Goal: Information Seeking & Learning: Learn about a topic

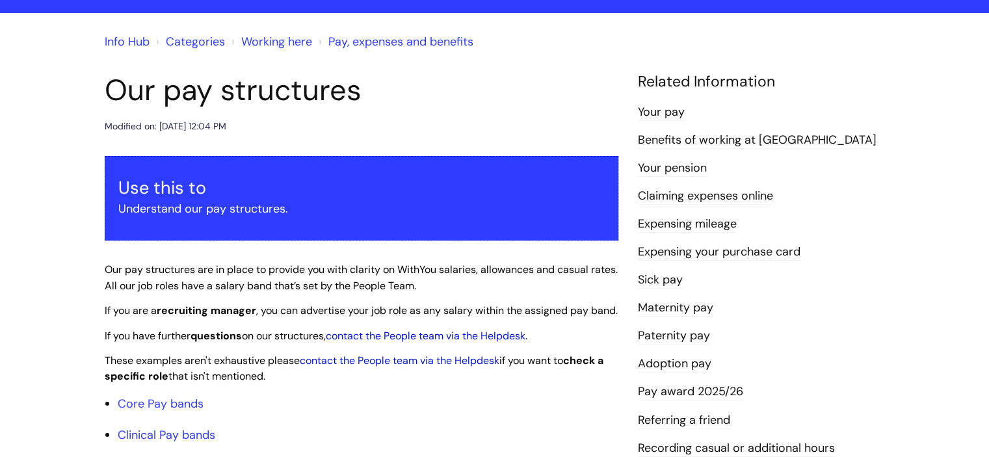
scroll to position [90, 0]
click at [679, 169] on link "Your pension" at bounding box center [672, 167] width 69 height 17
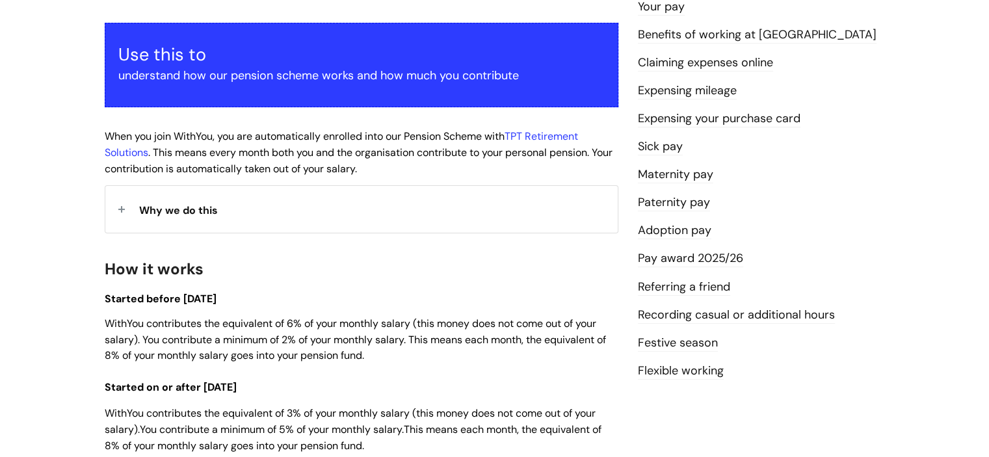
scroll to position [224, 0]
click at [692, 349] on link "Festive season" at bounding box center [678, 342] width 80 height 17
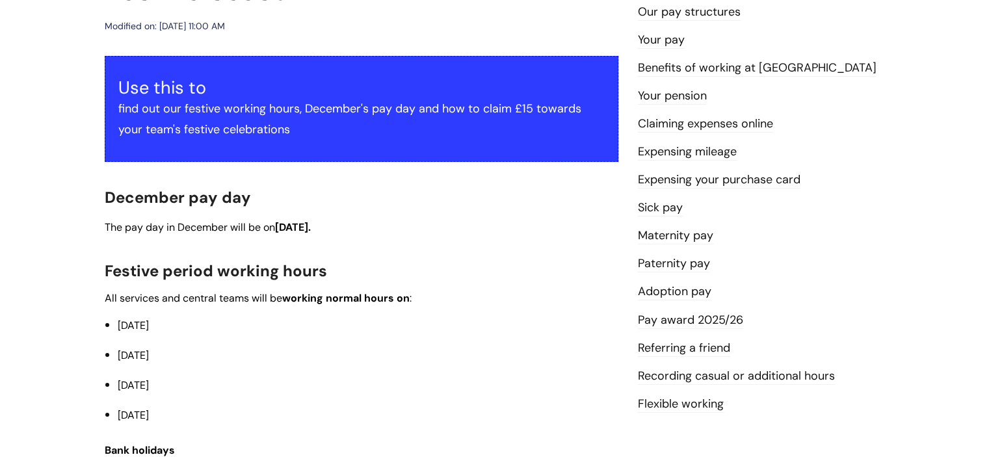
scroll to position [189, 0]
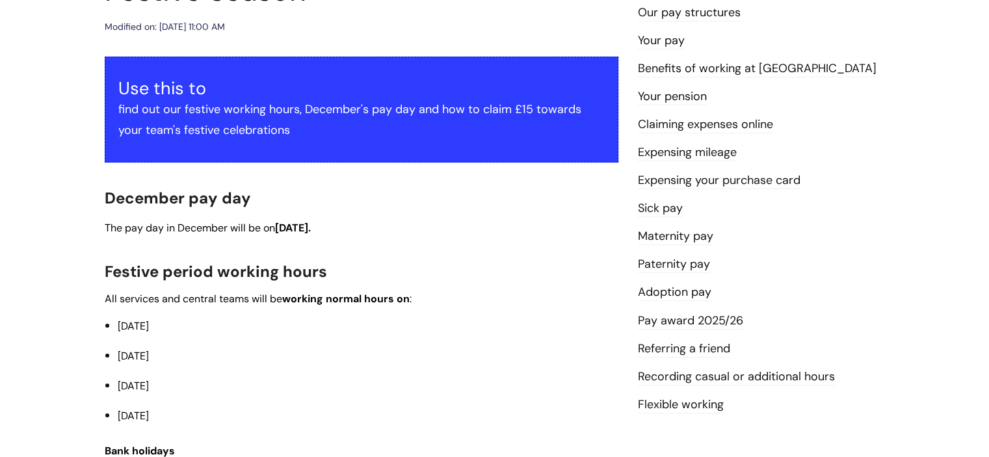
click at [454, 379] on li "[DATE]" at bounding box center [368, 385] width 501 height 21
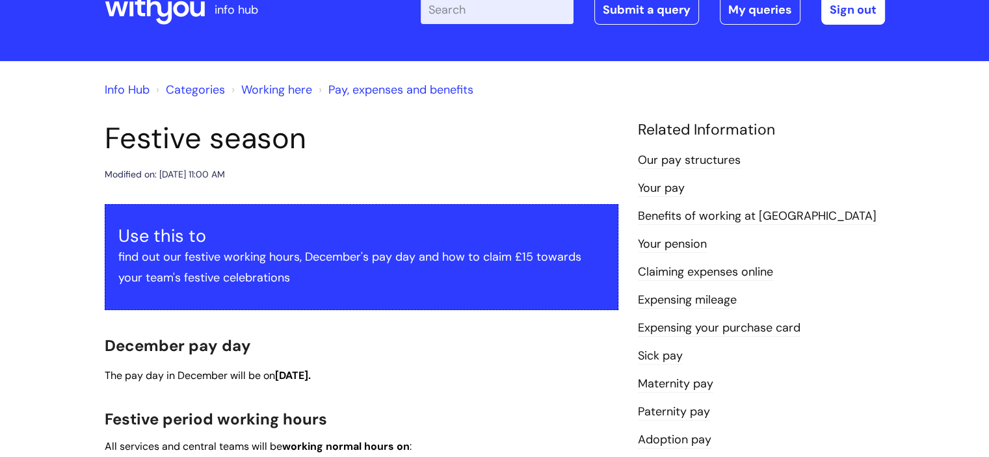
scroll to position [0, 0]
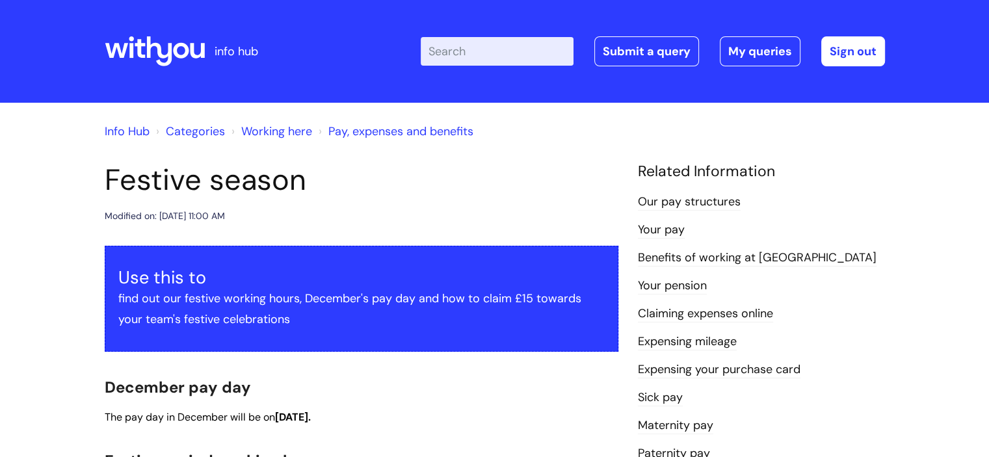
click at [124, 127] on link "Info Hub" at bounding box center [127, 132] width 45 height 16
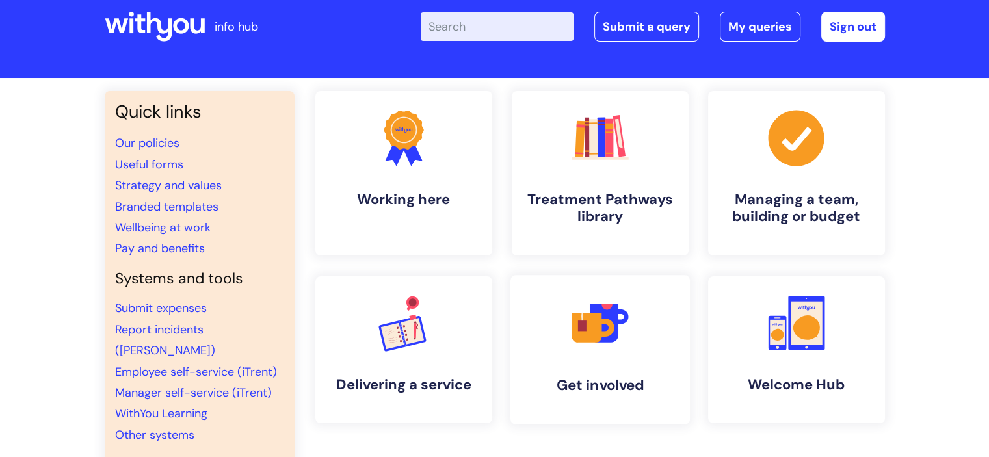
scroll to position [38, 0]
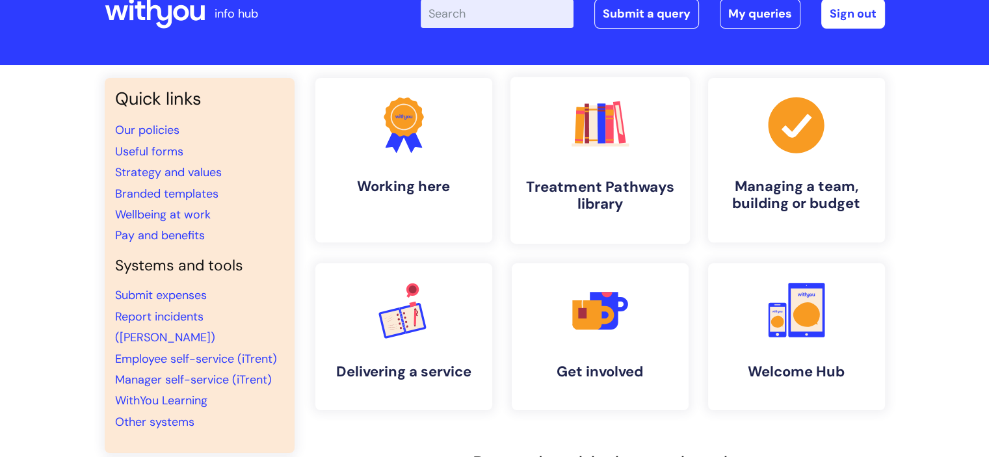
click at [598, 163] on link ".cls-1{fill:#f89b22;}.cls-1,.cls-2,.cls-3,.cls-4,.cls-5,.cls-6,.cls-7{stroke-wi…" at bounding box center [600, 160] width 180 height 167
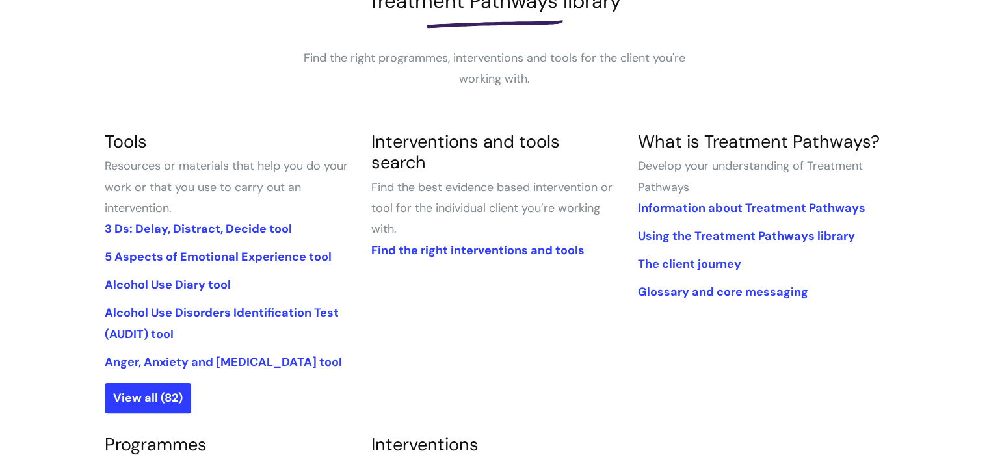
scroll to position [216, 0]
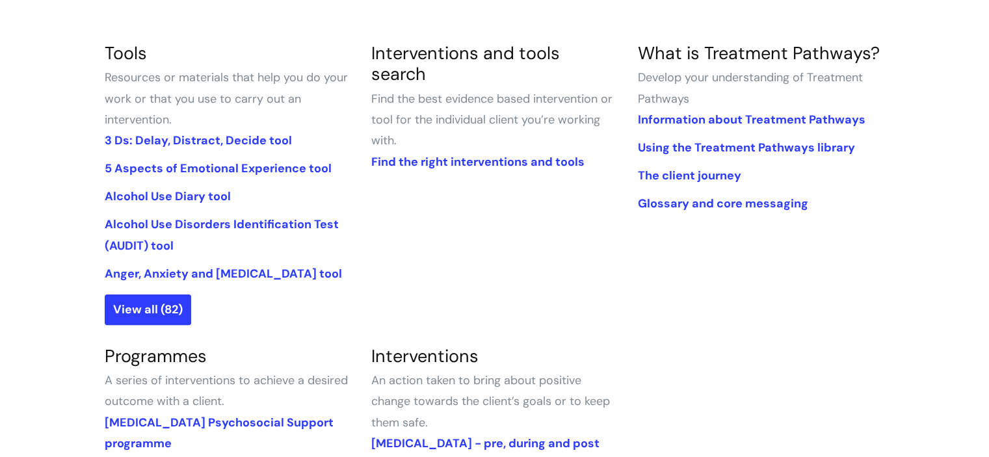
scroll to position [304, 0]
click at [473, 153] on link "Find the right interventions and tools" at bounding box center [477, 161] width 213 height 16
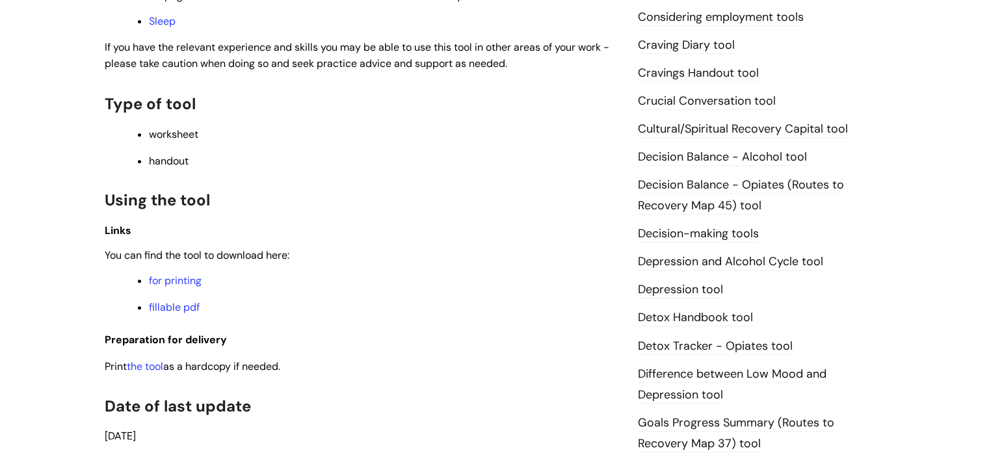
scroll to position [532, 0]
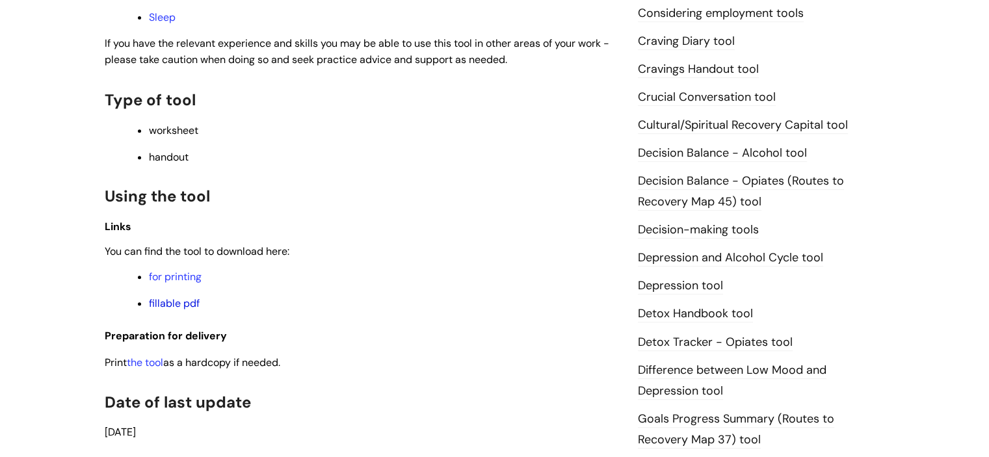
click at [159, 309] on link "fillable pdf" at bounding box center [174, 304] width 51 height 14
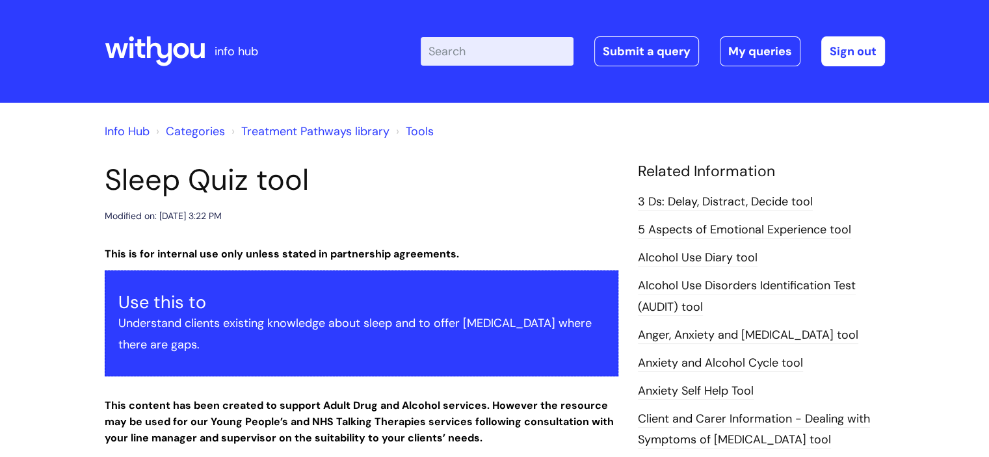
scroll to position [0, 0]
click at [650, 388] on link "Anxiety Self Help Tool" at bounding box center [696, 391] width 116 height 17
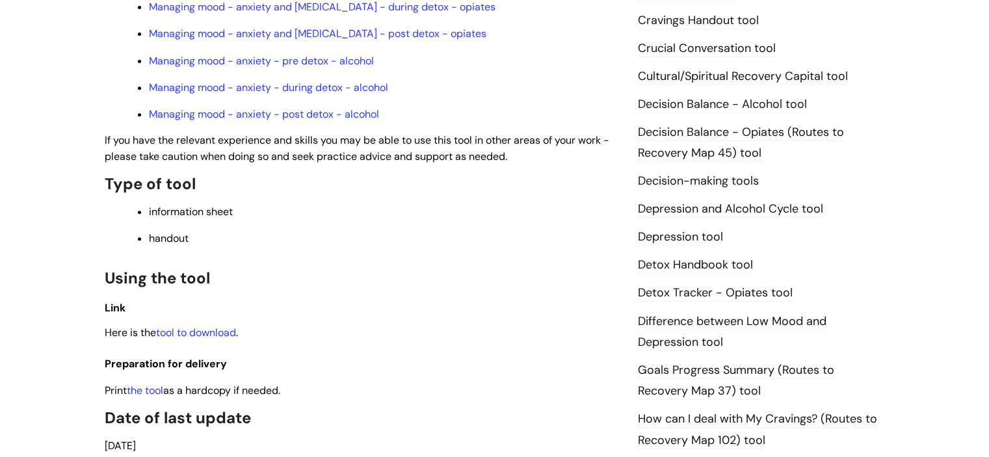
scroll to position [562, 0]
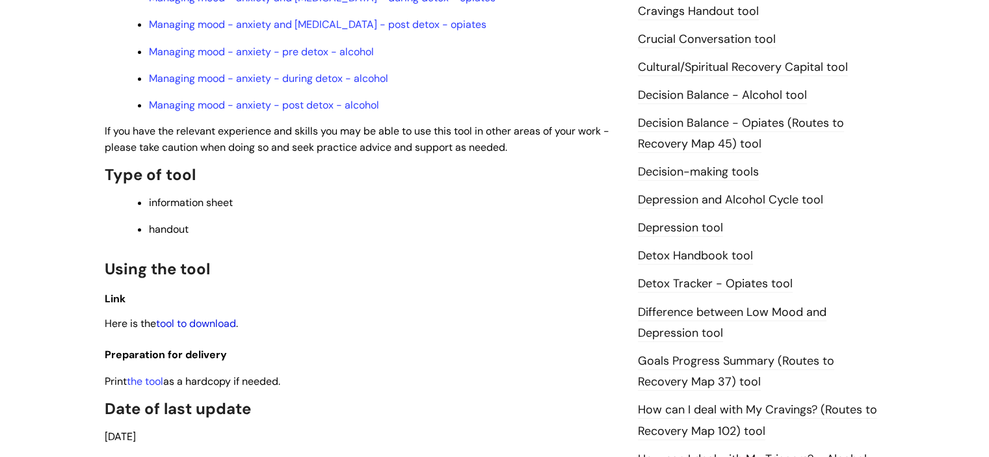
click at [194, 330] on link "tool to download" at bounding box center [196, 324] width 80 height 14
